Goal: Navigation & Orientation: Understand site structure

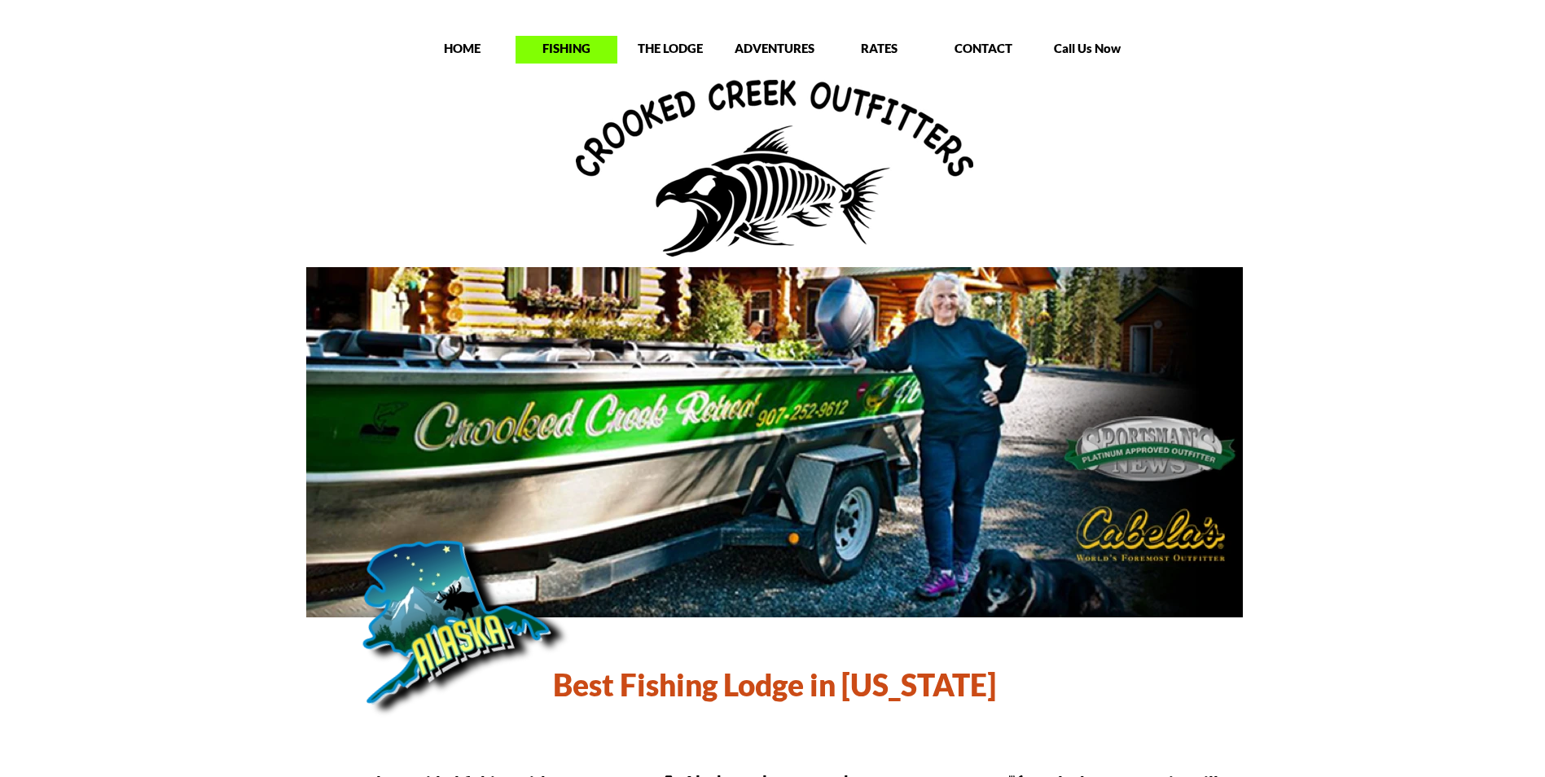
click at [550, 43] on p "FISHING" at bounding box center [567, 48] width 102 height 16
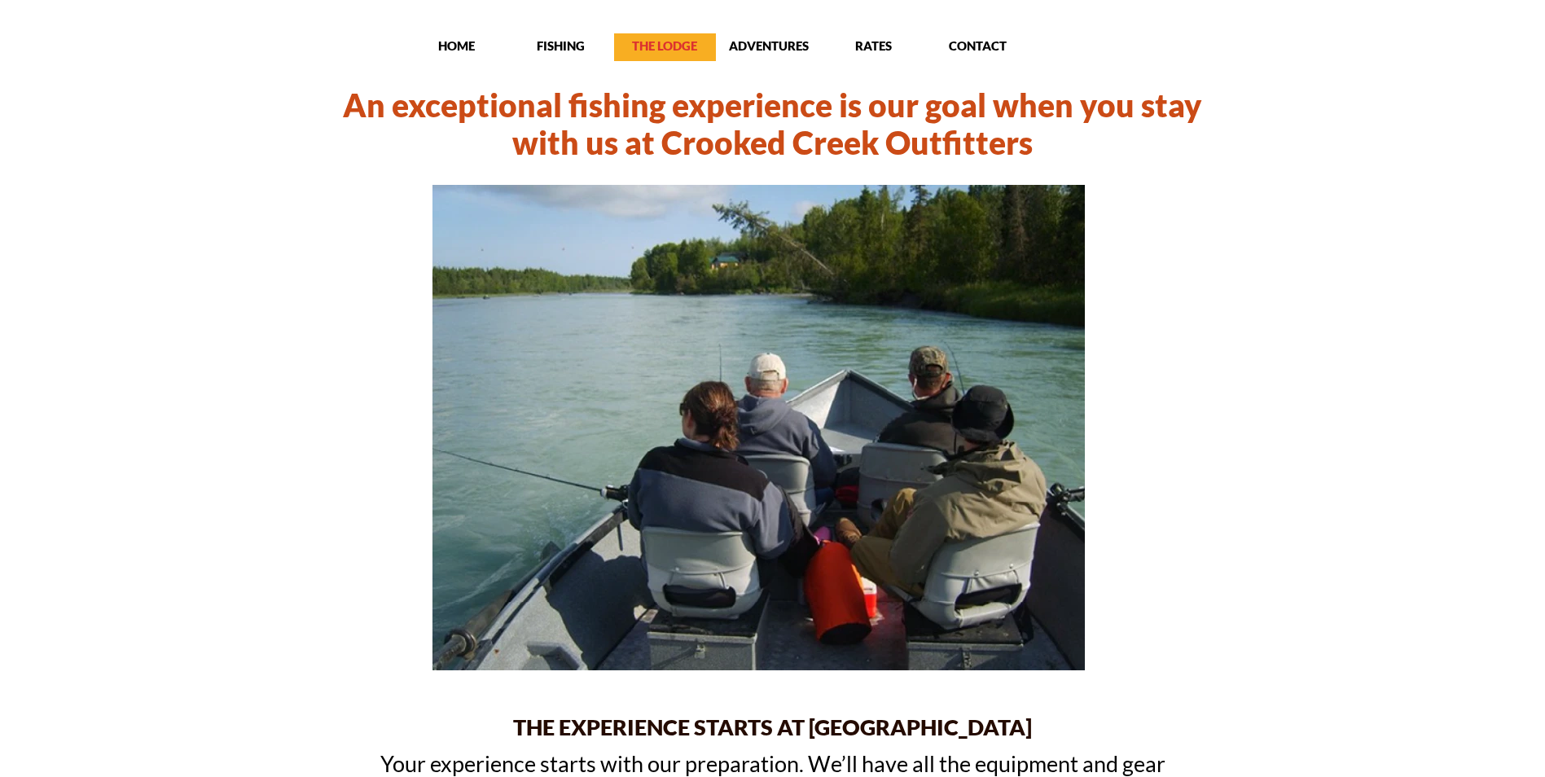
click at [667, 43] on p "THE LODGE" at bounding box center [665, 45] width 102 height 16
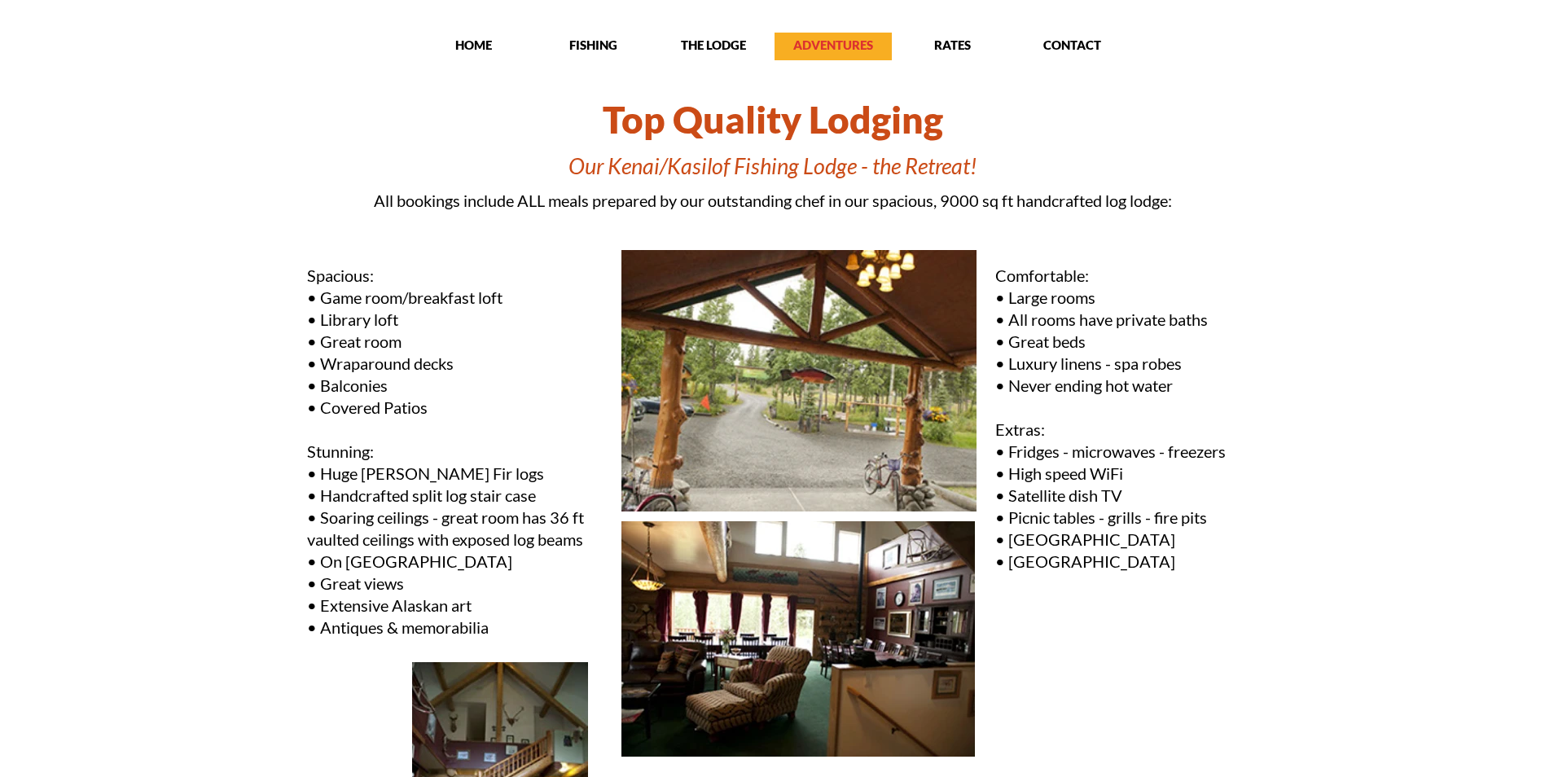
click at [818, 45] on p "ADVENTURES" at bounding box center [833, 45] width 117 height 16
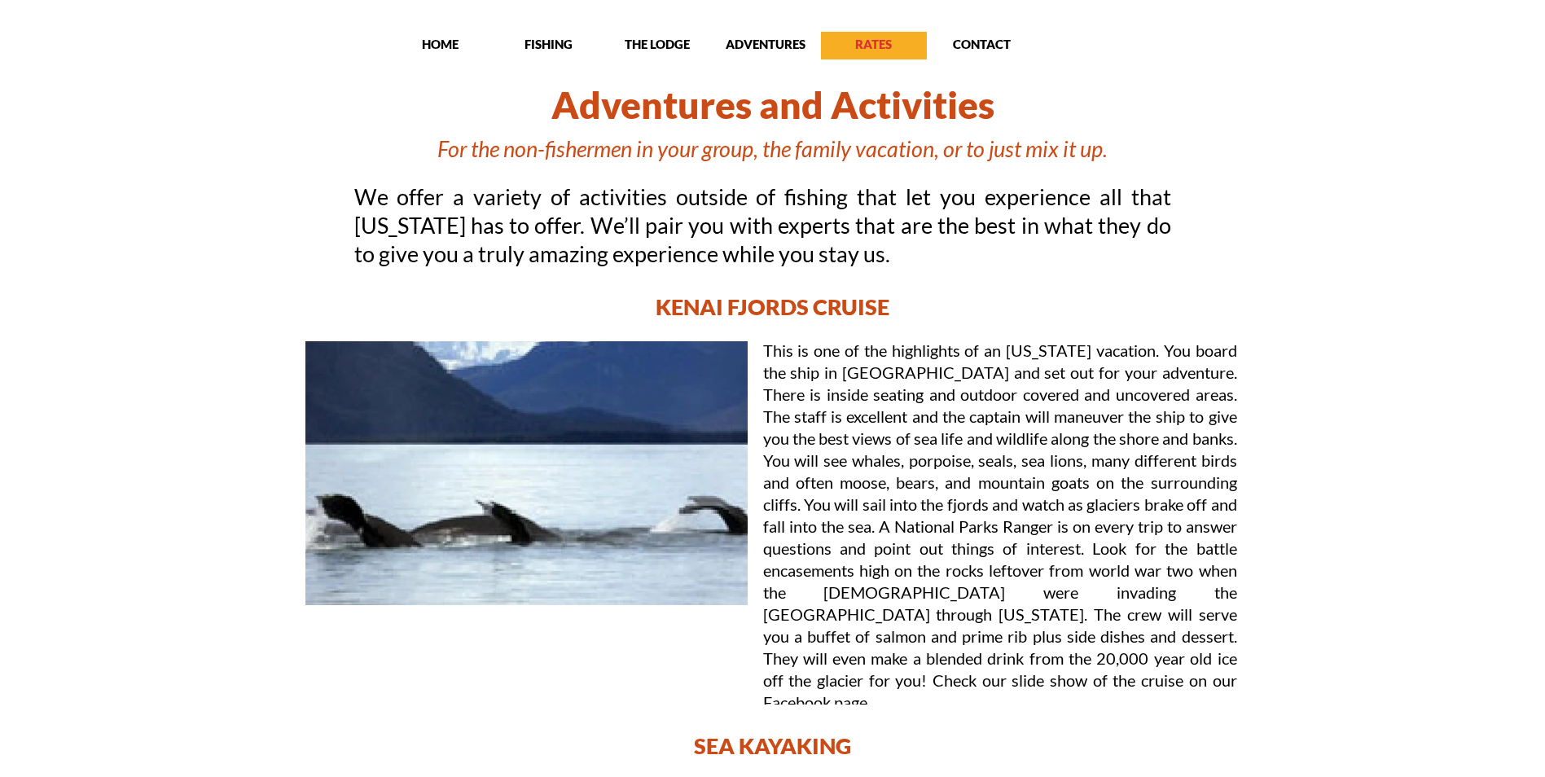
click at [874, 42] on p "RATES" at bounding box center [874, 44] width 106 height 16
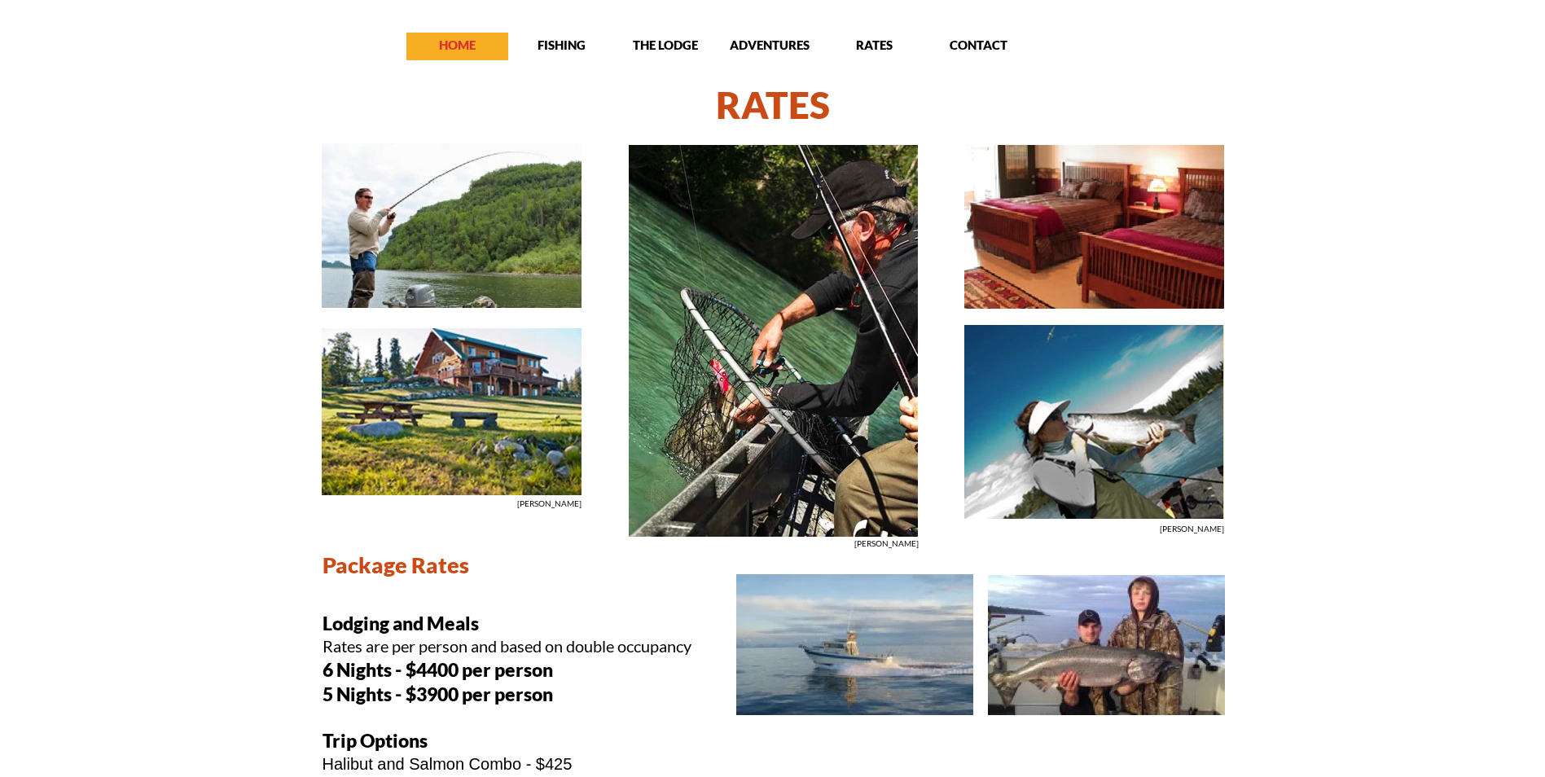
click at [445, 37] on p "HOME" at bounding box center [457, 45] width 102 height 16
